Goal: Task Accomplishment & Management: Manage account settings

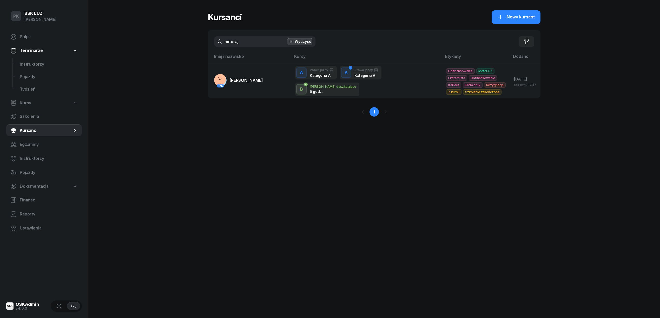
drag, startPoint x: 254, startPoint y: 44, endPoint x: 197, endPoint y: 43, distance: 56.9
click at [197, 43] on div "PK BSK LUZ Piotr Klimek Pulpit Terminarze Instruktorzy Pojazdy Tydzień Kursy Sz…" at bounding box center [330, 159] width 660 height 318
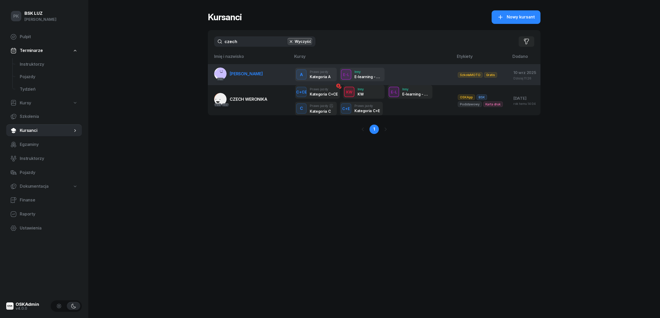
type input "czech"
click at [239, 75] on span "CZECH PAWEŁ" at bounding box center [246, 73] width 33 height 5
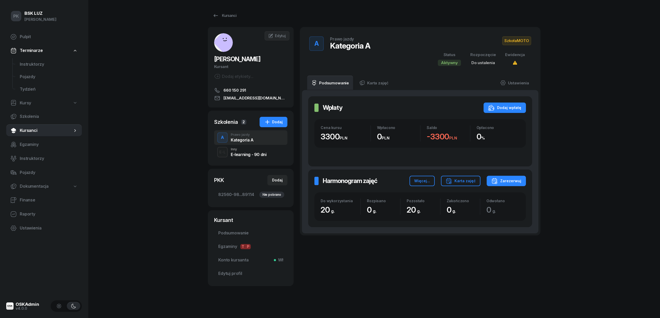
drag, startPoint x: 527, startPoint y: 31, endPoint x: 528, endPoint y: 39, distance: 8.9
click at [527, 36] on div "A Prawo jazdy Kategoria A SzkołaMOTO Status Aktywny Rozpoczęcie Do ustalenia Ew…" at bounding box center [420, 51] width 241 height 49
click at [523, 43] on span "SzkołaMOTO" at bounding box center [516, 40] width 29 height 9
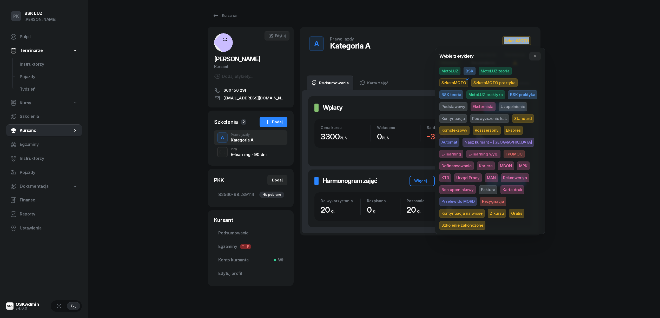
click at [485, 106] on span "Eksternista" at bounding box center [483, 106] width 25 height 9
click at [613, 105] on div "PK BSK LUZ Piotr Klimek Pulpit Terminarze Instruktorzy Pojazdy Tydzień Kursy Sz…" at bounding box center [330, 161] width 660 height 322
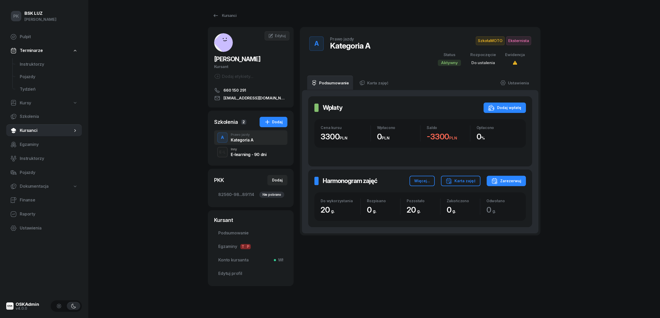
click at [250, 157] on div "E-L Inny E-learning - 90 dni" at bounding box center [250, 152] width 73 height 15
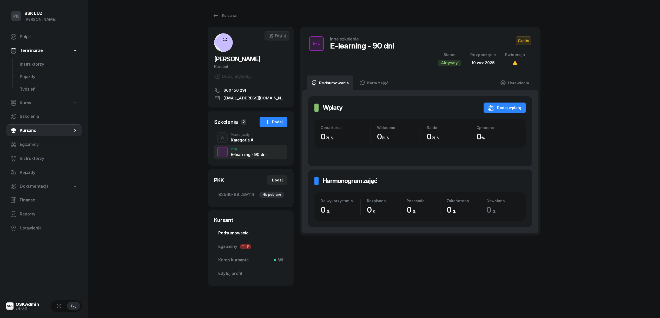
click at [240, 234] on span "Podsumowanie" at bounding box center [250, 233] width 65 height 7
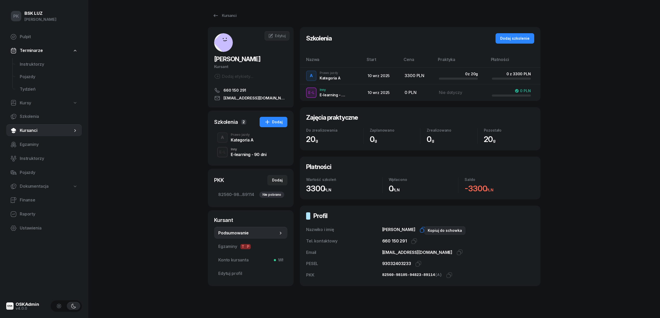
click at [420, 231] on icon "button" at bounding box center [423, 230] width 6 height 6
click at [413, 241] on icon "button" at bounding box center [414, 241] width 6 height 6
click at [457, 252] on icon "button" at bounding box center [460, 252] width 6 height 6
click at [418, 265] on icon "button" at bounding box center [418, 264] width 6 height 6
click at [244, 155] on div "E-learning - 90 dni" at bounding box center [249, 155] width 36 height 4
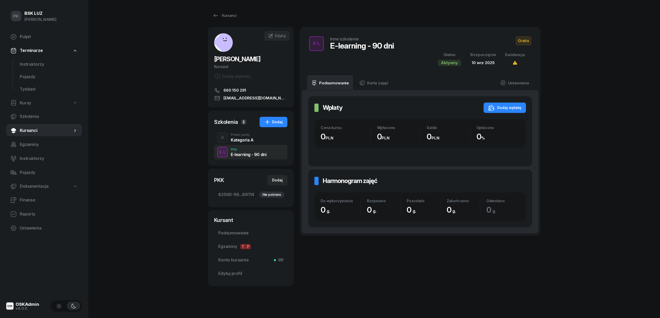
click at [520, 40] on span "Gratis" at bounding box center [523, 40] width 15 height 9
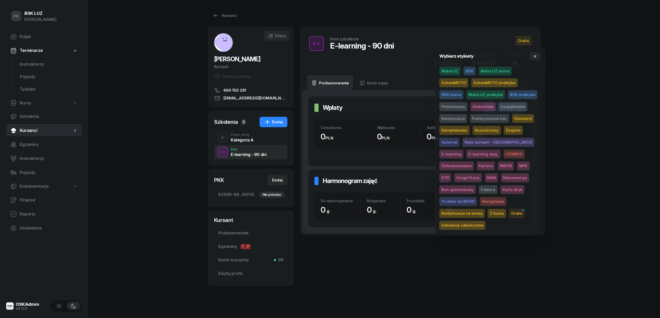
click at [466, 154] on span "E-learning wyg." at bounding box center [483, 154] width 34 height 9
click at [599, 92] on div "PK BSK LUZ Piotr Klimek Pulpit Terminarze Instruktorzy Pojazdy Tydzień Kursy Sz…" at bounding box center [330, 161] width 660 height 322
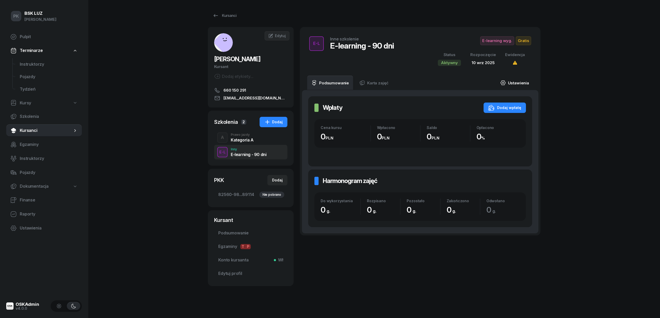
click at [519, 83] on link "Ustawienia" at bounding box center [514, 83] width 37 height 15
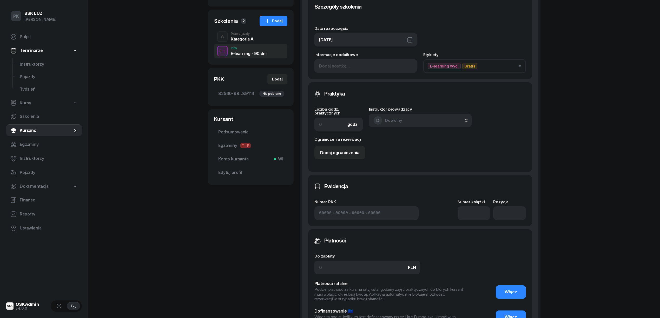
scroll to position [104, 0]
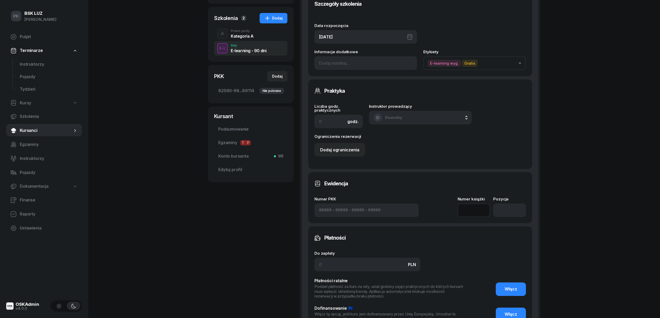
click at [481, 214] on input at bounding box center [474, 211] width 33 height 14
type input "1"
click at [508, 210] on input "number" at bounding box center [509, 211] width 33 height 14
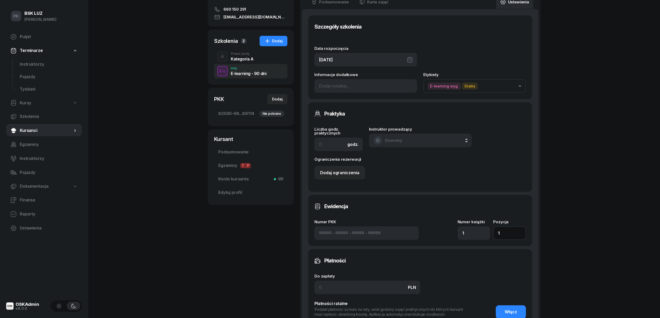
scroll to position [173, 0]
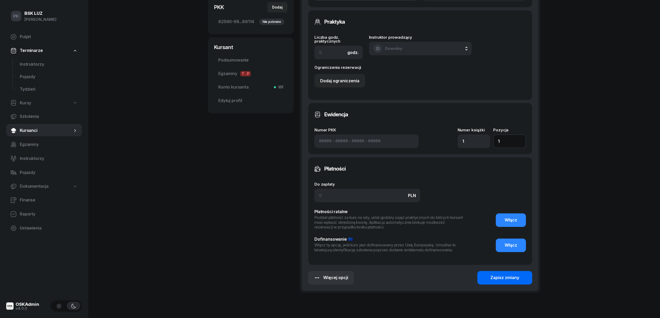
type input "1"
click at [497, 276] on div "Zapisz zmiany" at bounding box center [504, 278] width 29 height 7
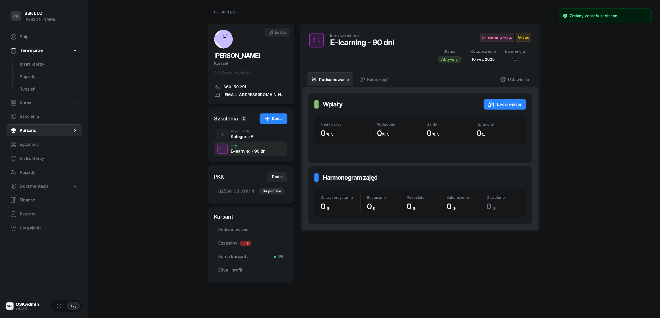
click at [239, 136] on div "Kategoria A" at bounding box center [242, 137] width 23 height 4
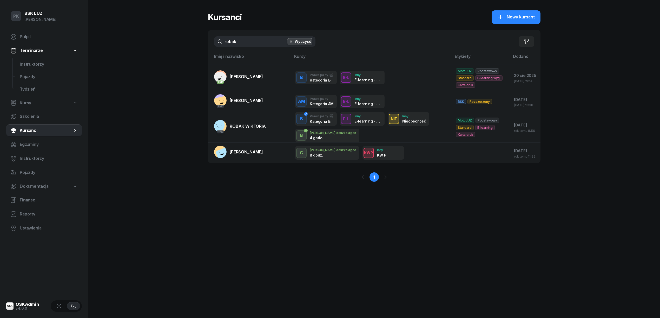
click at [196, 43] on div "PK BSK [PERSON_NAME] Pulpit Terminarze Instruktorzy Pojazdy Tydzień Kursy Szkol…" at bounding box center [330, 159] width 660 height 318
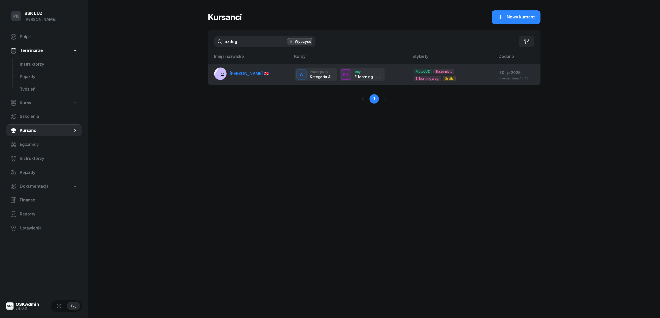
type input "ozdog"
click at [241, 78] on link "[PERSON_NAME]" at bounding box center [241, 74] width 55 height 12
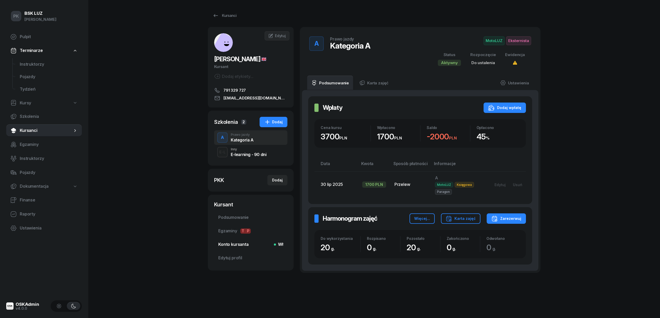
click at [252, 246] on span "Konto kursanta Wł" at bounding box center [250, 244] width 65 height 7
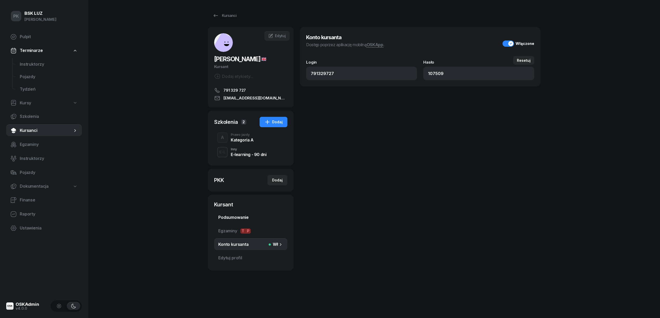
click at [244, 217] on span "Podsumowanie" at bounding box center [250, 217] width 65 height 7
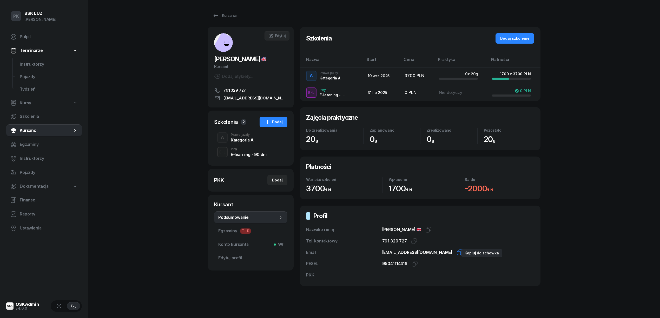
click at [457, 254] on icon "button" at bounding box center [460, 252] width 6 height 6
click at [254, 242] on span "Konto kursanta Wł" at bounding box center [250, 244] width 65 height 7
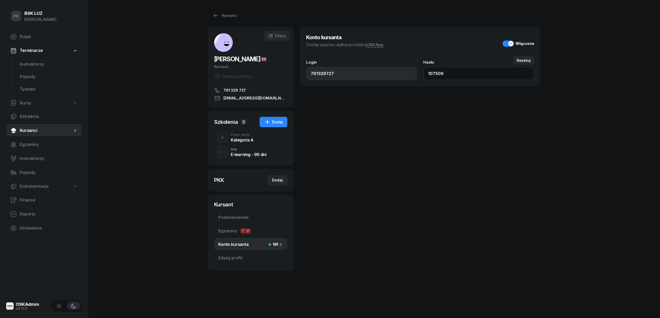
click at [432, 75] on input "107509" at bounding box center [478, 74] width 111 height 14
click at [241, 140] on div "Kategoria A" at bounding box center [242, 140] width 23 height 4
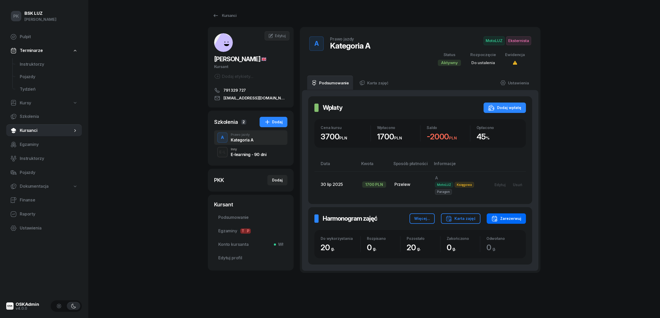
click at [518, 219] on div "Zarezerwuj" at bounding box center [506, 219] width 30 height 6
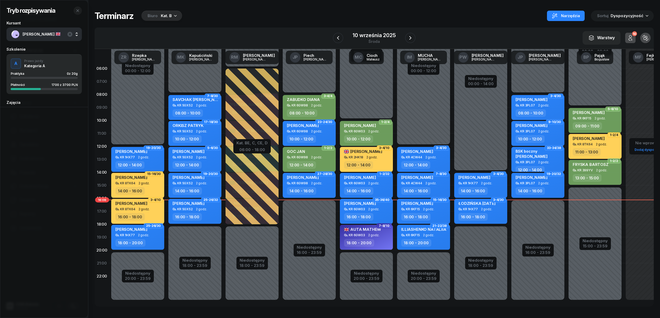
click at [166, 15] on div "Kat. B" at bounding box center [166, 16] width 11 height 6
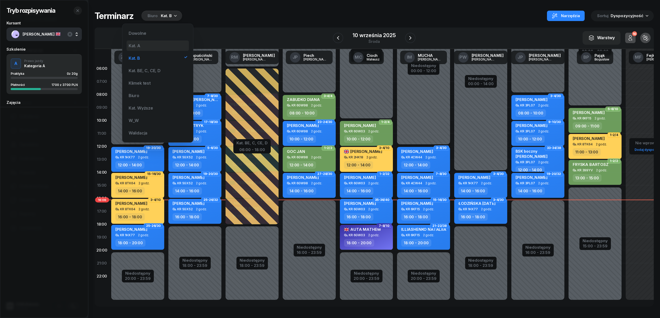
click at [162, 45] on div "Kat. A" at bounding box center [158, 46] width 62 height 10
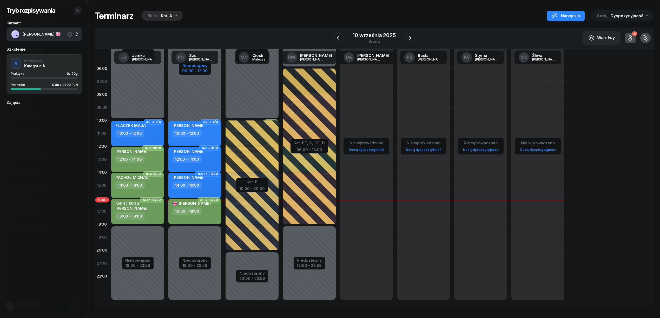
click at [206, 67] on div "Niedostępny" at bounding box center [194, 66] width 25 height 4
select select "12"
select select "18"
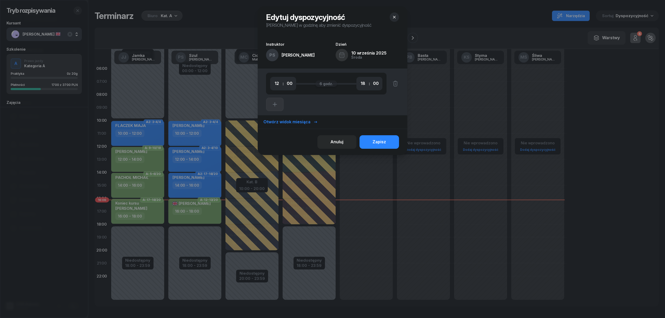
click at [194, 62] on div at bounding box center [332, 159] width 665 height 318
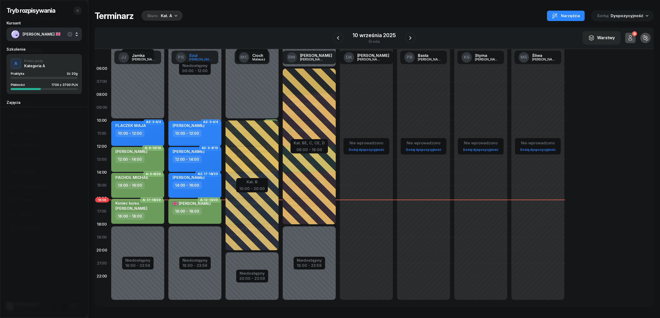
click at [196, 57] on link "PS Szul Piotr" at bounding box center [194, 58] width 47 height 14
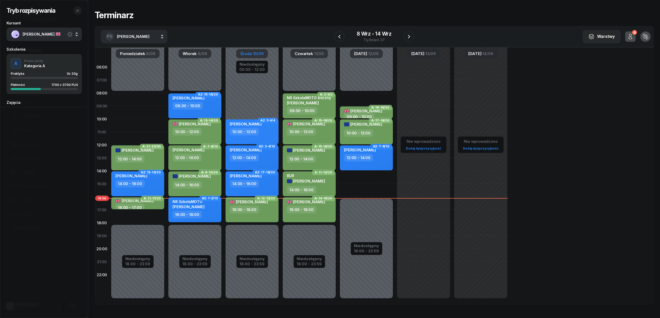
click at [349, 176] on div "Niedostępny 00:00 - 08:00 Niedostępny 16:00 - 23:59 A: 16-16/20 KOSTADINOV VASI…" at bounding box center [366, 184] width 57 height 247
select select "14"
select select "16"
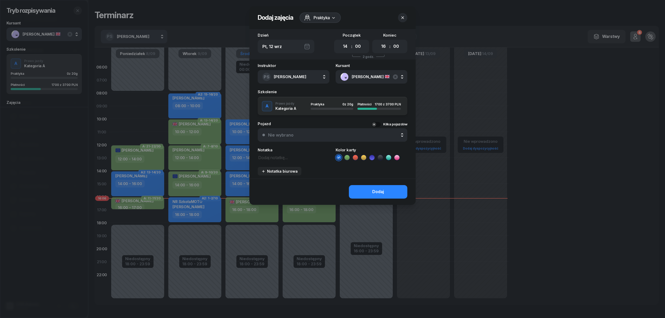
click at [399, 15] on button "button" at bounding box center [402, 17] width 9 height 9
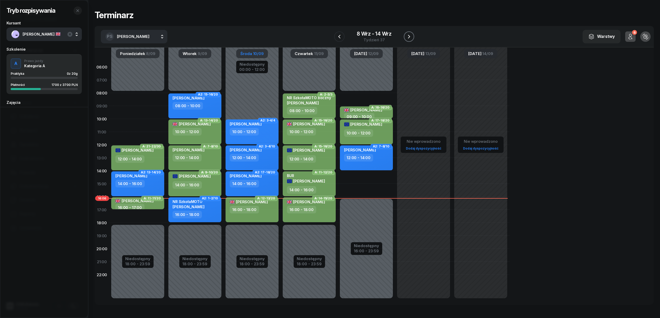
click at [410, 37] on icon "button" at bounding box center [409, 37] width 6 height 6
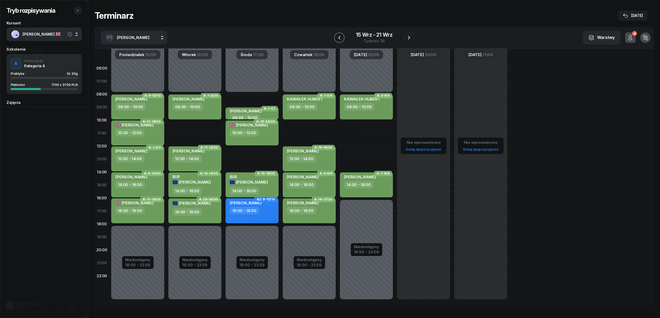
click at [340, 37] on icon "button" at bounding box center [339, 38] width 6 height 6
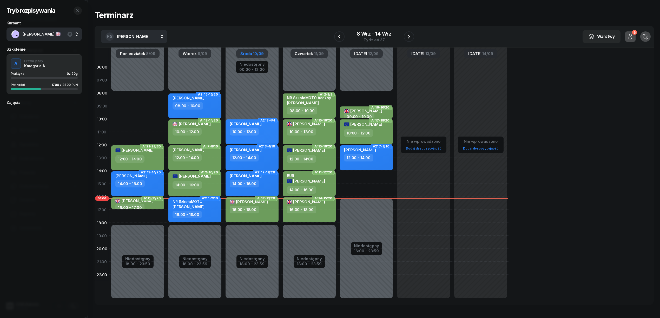
click at [364, 177] on div "Niedostępny 00:00 - 08:00 Niedostępny 16:00 - 23:59 A: 16-16/20 KOSTADINOV VASI…" at bounding box center [366, 184] width 57 height 247
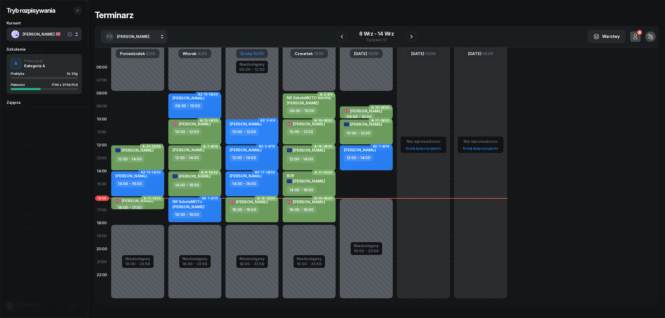
select select "14"
select select "16"
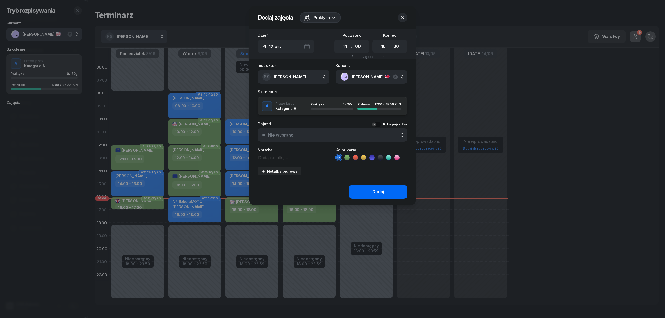
click at [367, 189] on button "Dodaj" at bounding box center [378, 192] width 58 height 14
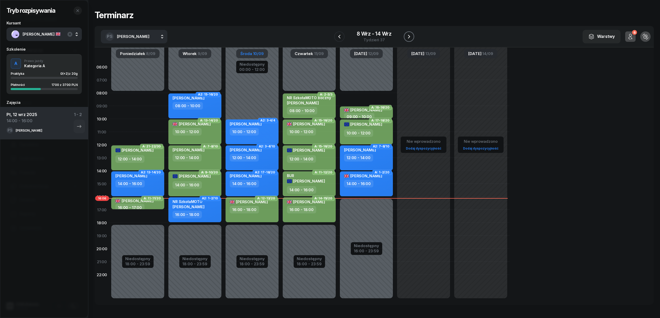
click at [407, 38] on icon "button" at bounding box center [409, 37] width 6 height 6
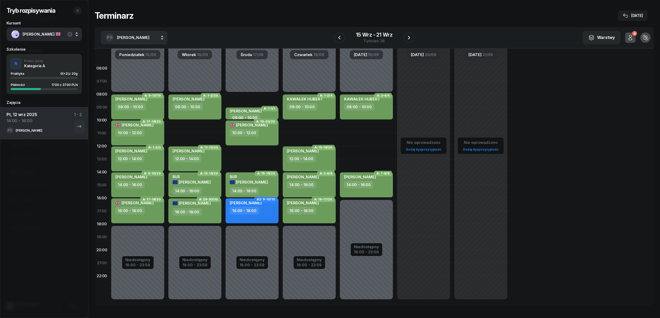
click at [191, 125] on div "Niedostępny 00:00 - 08:00 Niedostępny 18:00 - 23:59 A: 1-2/20 HORWAT RÓŻA 08:00…" at bounding box center [194, 185] width 57 height 247
select select "10"
select select "12"
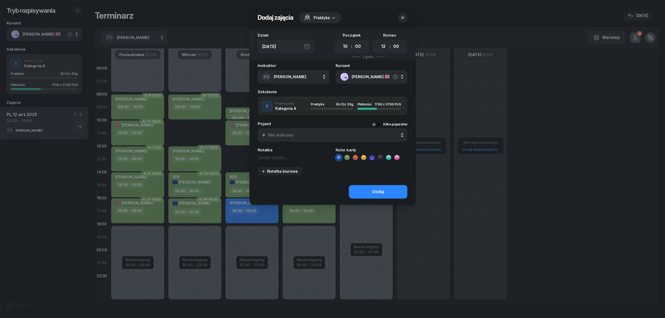
click at [346, 155] on icon at bounding box center [347, 157] width 5 height 5
click at [359, 192] on button "Dodaj" at bounding box center [378, 192] width 58 height 14
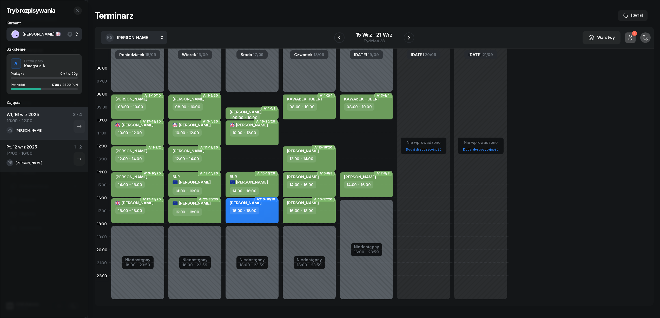
click at [265, 151] on div "Niedostępny 00:00 - 08:00 Niedostępny 18:00 - 23:59 A: 1-1/1 BAJOR ARKADIUSZ 09…" at bounding box center [251, 185] width 57 height 247
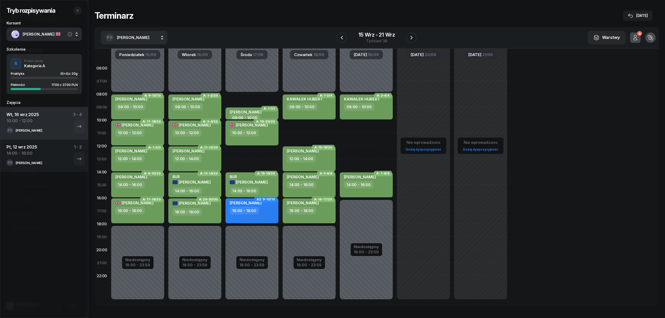
select select "12"
select select "14"
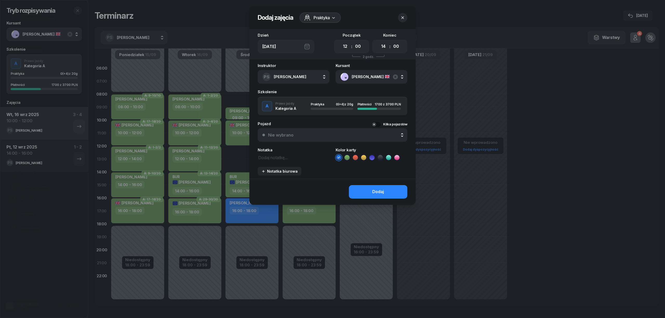
click at [345, 156] on icon at bounding box center [347, 157] width 5 height 5
click at [366, 193] on button "Dodaj" at bounding box center [378, 192] width 58 height 14
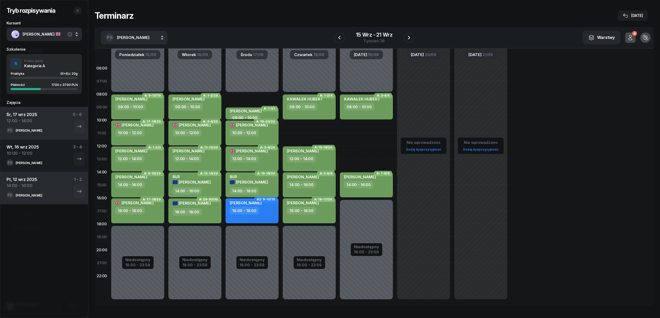
click at [325, 127] on div "Niedostępny 00:00 - 08:00 Niedostępny 18:00 - 23:59 A: 1-2/4 KAWAŁEK HUBERT 08:…" at bounding box center [309, 185] width 57 height 247
select select "10"
select select "12"
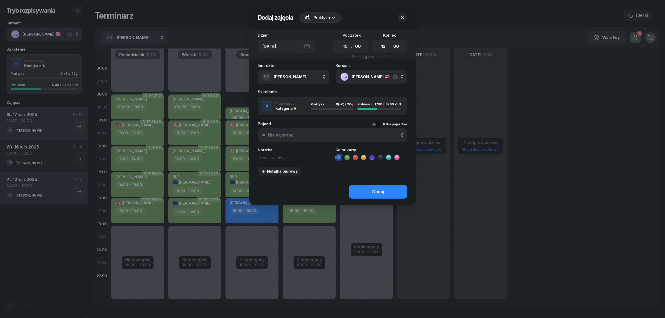
click at [347, 158] on icon at bounding box center [347, 157] width 5 height 5
click at [364, 194] on button "Dodaj" at bounding box center [378, 192] width 58 height 14
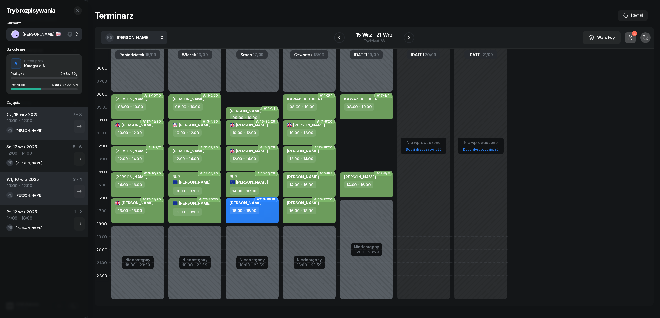
click at [363, 153] on div "Niedostępny 00:00 - 08:00 Niedostępny 16:00 - 23:59 A: 3-4/4 KAWAŁEK HUBERT 08:…" at bounding box center [366, 185] width 57 height 247
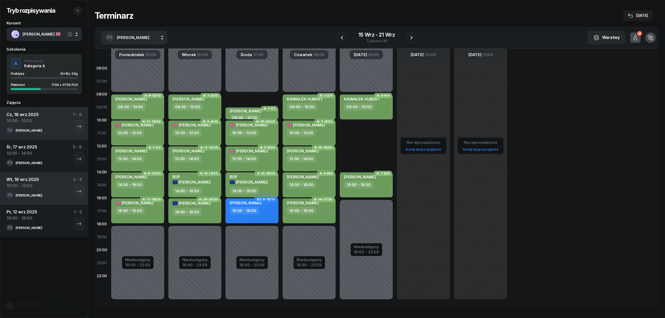
select select "12"
select select "14"
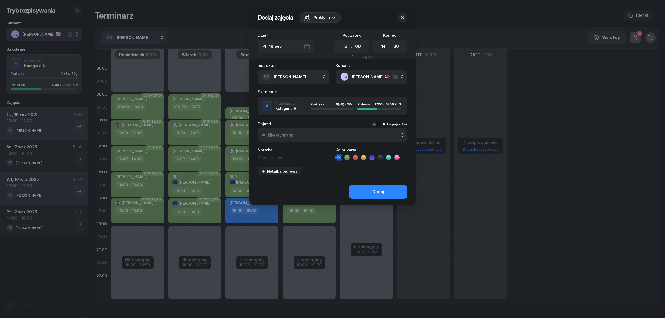
click at [347, 158] on icon at bounding box center [347, 157] width 5 height 5
click at [363, 191] on button "Dodaj" at bounding box center [378, 192] width 58 height 14
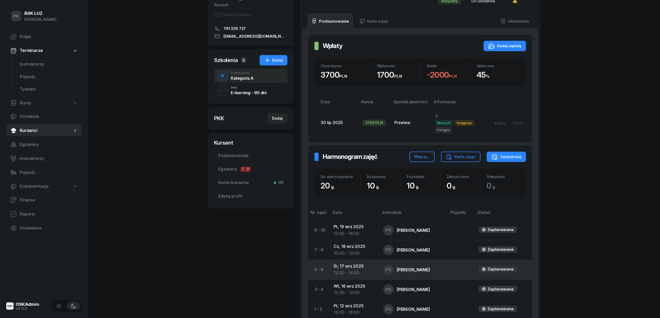
scroll to position [129, 0]
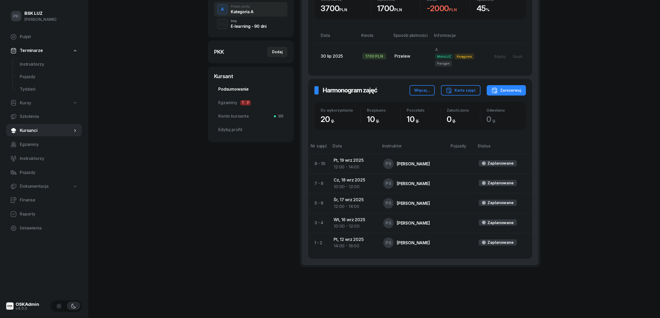
click at [234, 87] on span "Podsumowanie" at bounding box center [250, 89] width 65 height 7
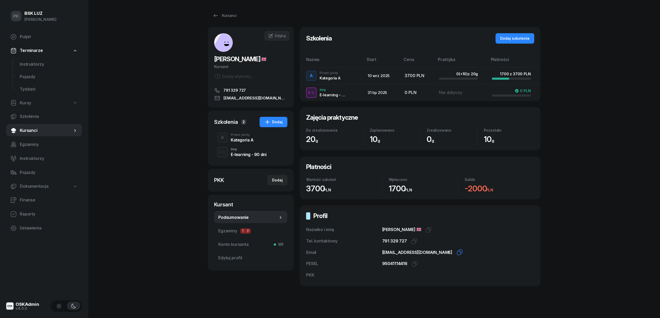
click at [457, 253] on icon "button" at bounding box center [460, 252] width 6 height 6
click at [221, 16] on div "Kursanci" at bounding box center [225, 15] width 24 height 6
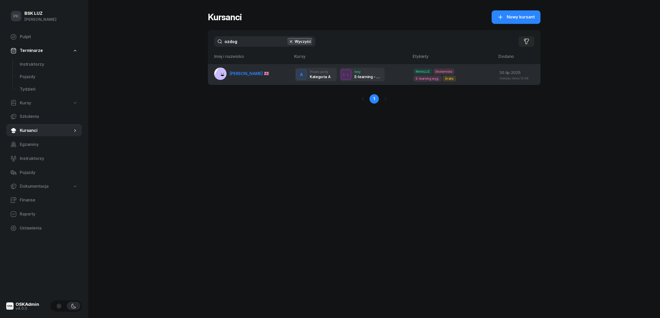
click at [233, 73] on span "OZDOGAN EKREM" at bounding box center [249, 73] width 39 height 5
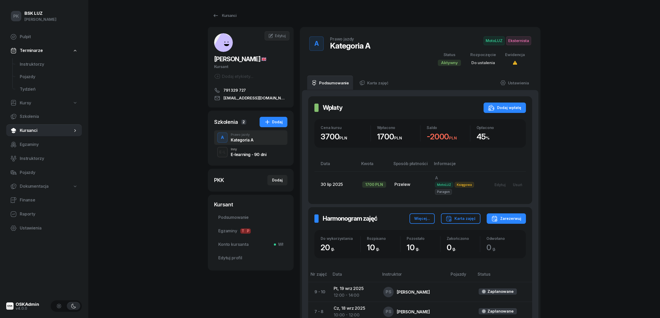
click at [235, 75] on div "Dodaj etykiety..." at bounding box center [233, 76] width 39 height 6
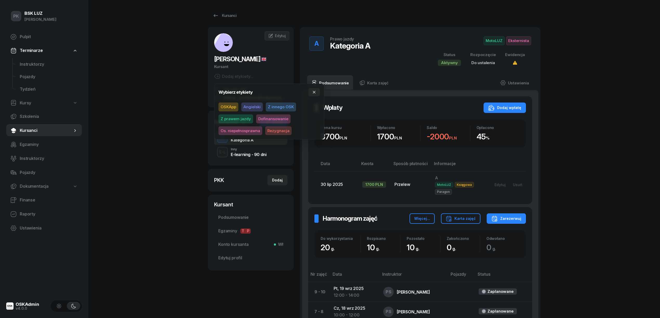
click at [229, 103] on span "OSKApp" at bounding box center [229, 107] width 20 height 9
click at [165, 116] on div "PK BSK LUZ Piotr Klimek Pulpit Terminarze Instruktorzy Pojazdy Tydzień Kursy Sz…" at bounding box center [330, 223] width 660 height 447
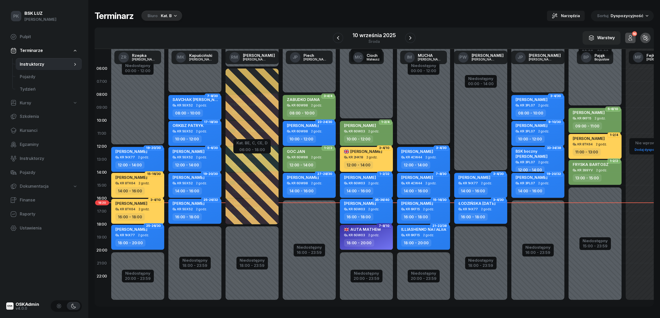
click at [167, 17] on div "Kat. B" at bounding box center [166, 16] width 11 height 6
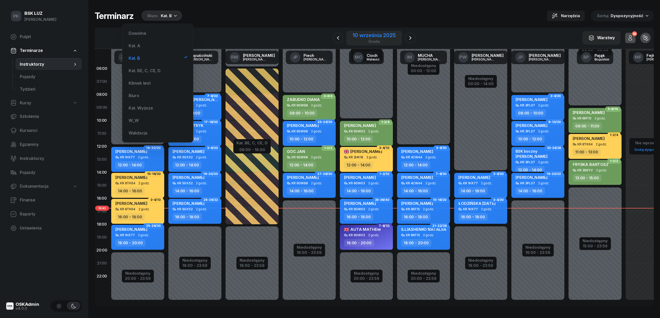
click at [389, 36] on div "10 września 2025" at bounding box center [374, 35] width 43 height 5
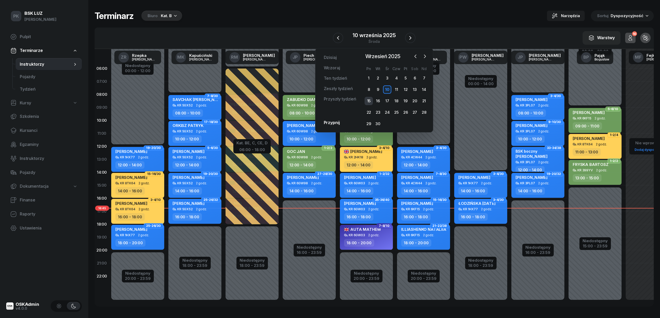
click at [370, 102] on div "15" at bounding box center [369, 101] width 8 height 8
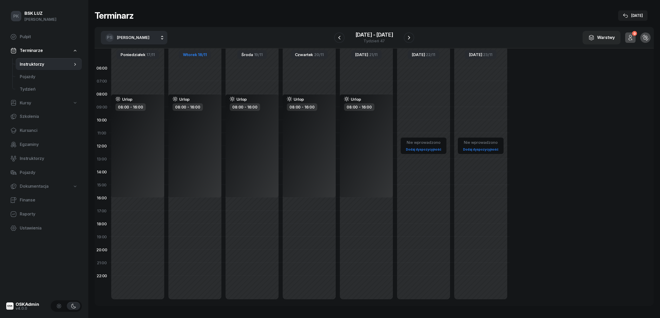
click at [188, 53] on span "Wtorek" at bounding box center [190, 55] width 14 height 4
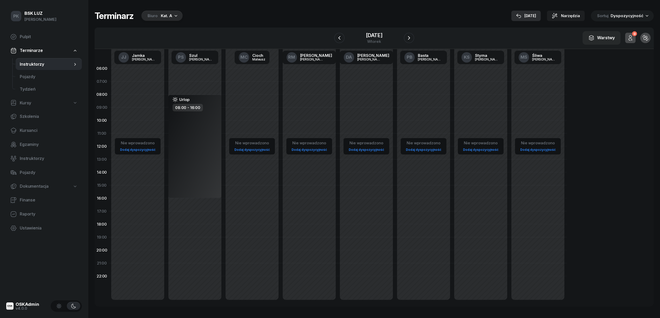
click at [540, 15] on button "[DATE]" at bounding box center [525, 16] width 29 height 10
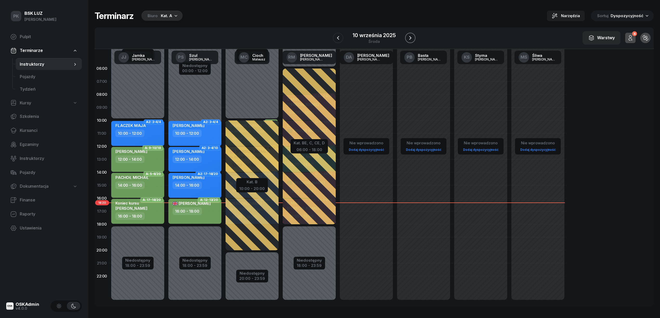
click at [410, 38] on icon "button" at bounding box center [410, 38] width 6 height 6
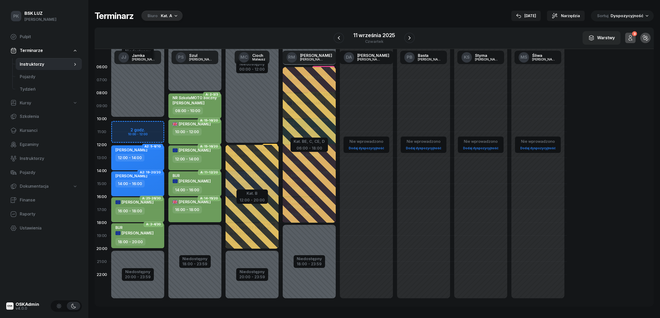
scroll to position [2, 0]
click at [29, 117] on span "Szkolenia" at bounding box center [49, 116] width 58 height 7
select select "createdAt-desc"
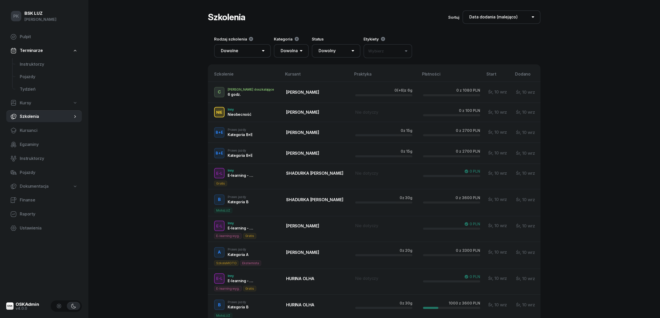
click at [44, 119] on span "Szkolenia" at bounding box center [46, 116] width 53 height 7
click at [76, 105] on link "Kursy" at bounding box center [44, 103] width 76 height 12
select select
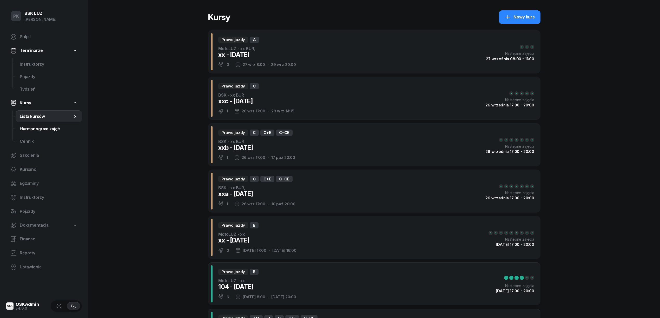
click at [44, 130] on span "Harmonogram zajęć" at bounding box center [49, 129] width 58 height 7
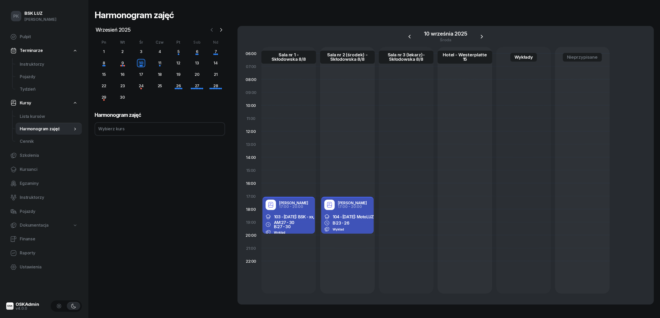
click at [211, 31] on icon "button" at bounding box center [211, 29] width 5 height 5
click at [214, 74] on div "20" at bounding box center [215, 74] width 8 height 8
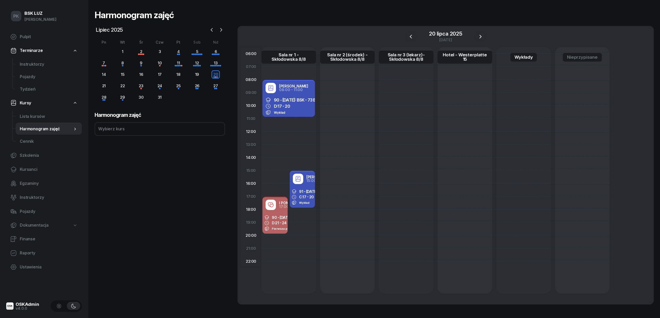
click at [298, 111] on div "Wykład" at bounding box center [289, 112] width 46 height 5
select select "08"
select select "11"
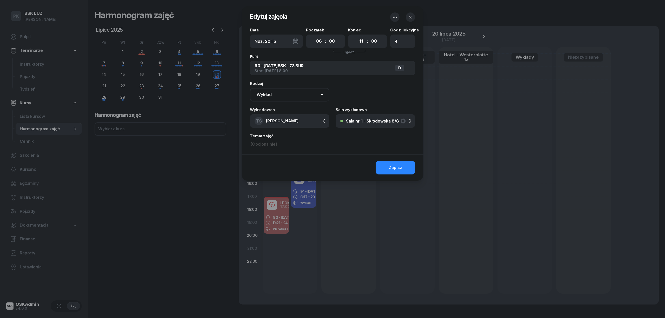
click at [410, 12] on header "Edytuj zajęcia" at bounding box center [333, 17] width 182 height 22
click at [412, 14] on button "button" at bounding box center [410, 16] width 9 height 9
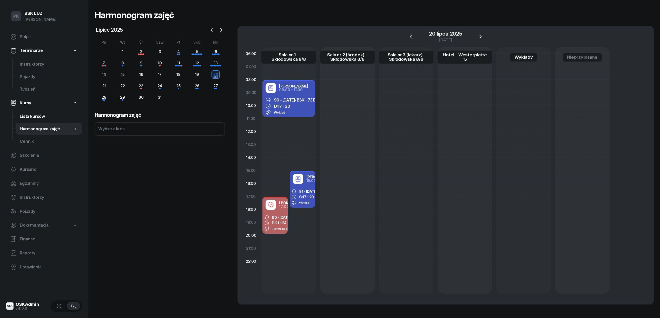
click at [38, 117] on span "Lista kursów" at bounding box center [49, 116] width 58 height 7
select select
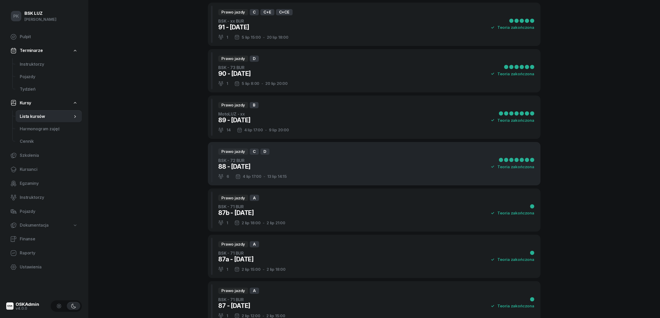
scroll to position [760, 0]
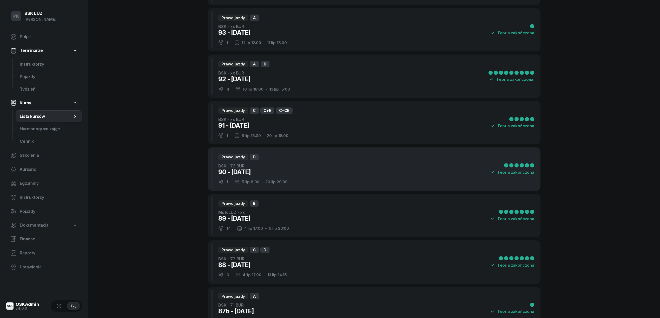
click at [268, 173] on div "90 - [DATE]" at bounding box center [252, 172] width 69 height 8
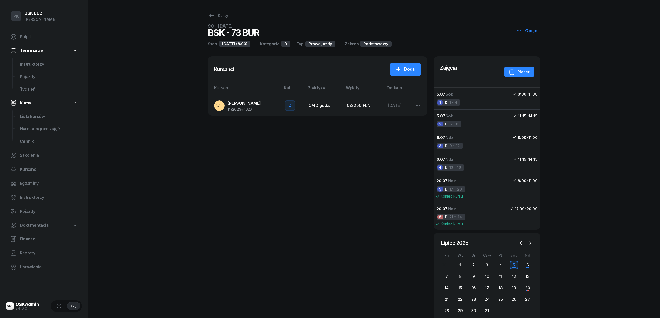
click at [248, 103] on span "[PERSON_NAME]" at bounding box center [244, 103] width 33 height 5
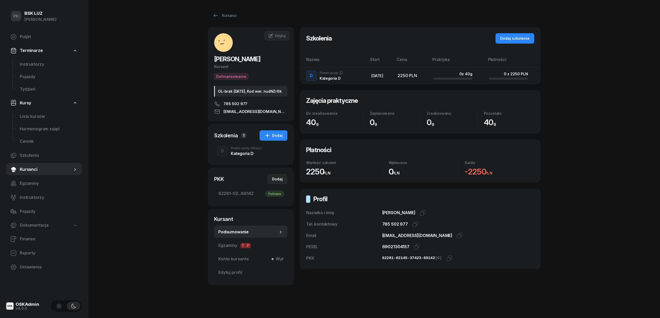
click at [164, 168] on div "PK BSK [PERSON_NAME] Pulpit Terminarze Instruktorzy Pojazdy Tydzień Kursy Lista…" at bounding box center [330, 160] width 660 height 321
